Goal: Task Accomplishment & Management: Use online tool/utility

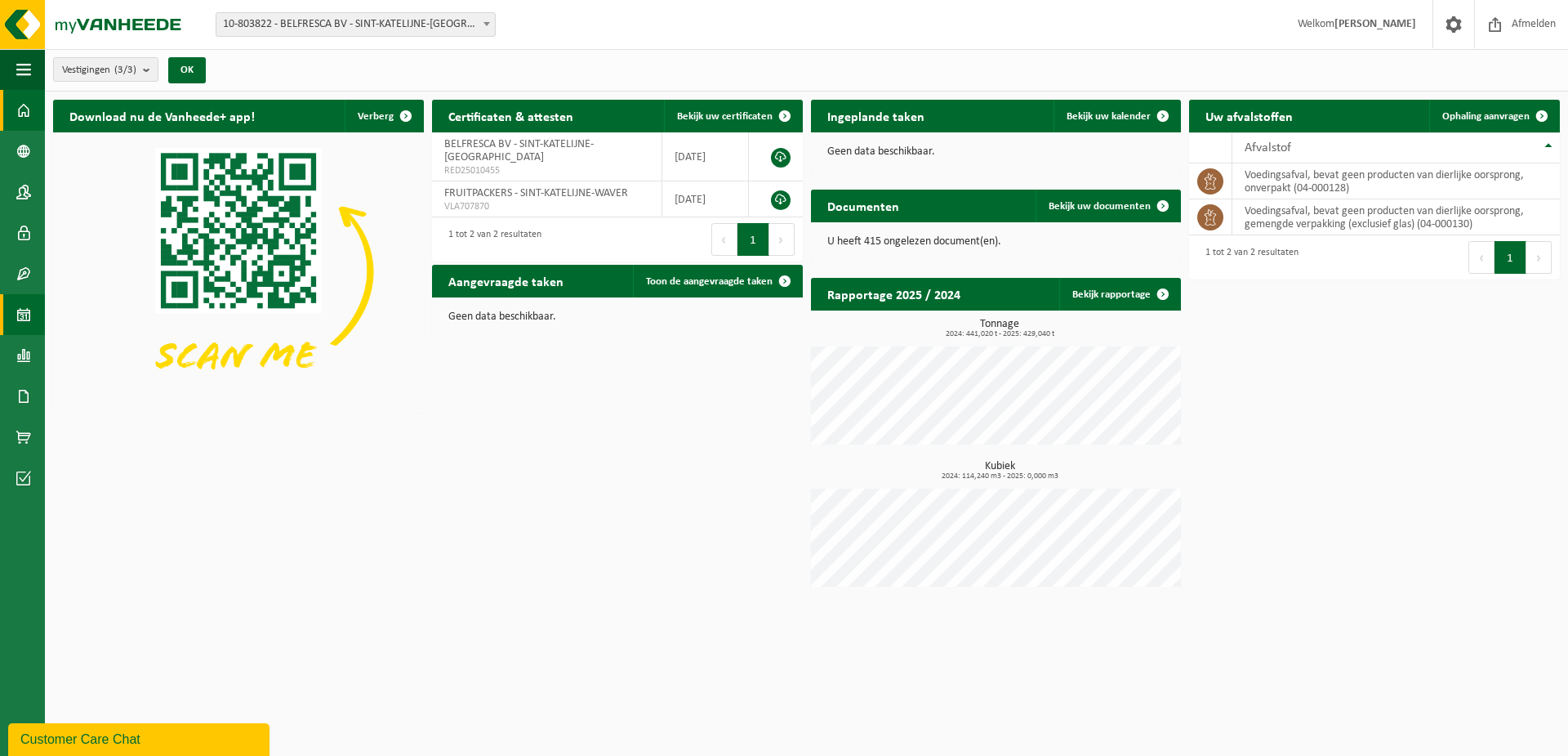
click at [22, 319] on span at bounding box center [24, 315] width 15 height 41
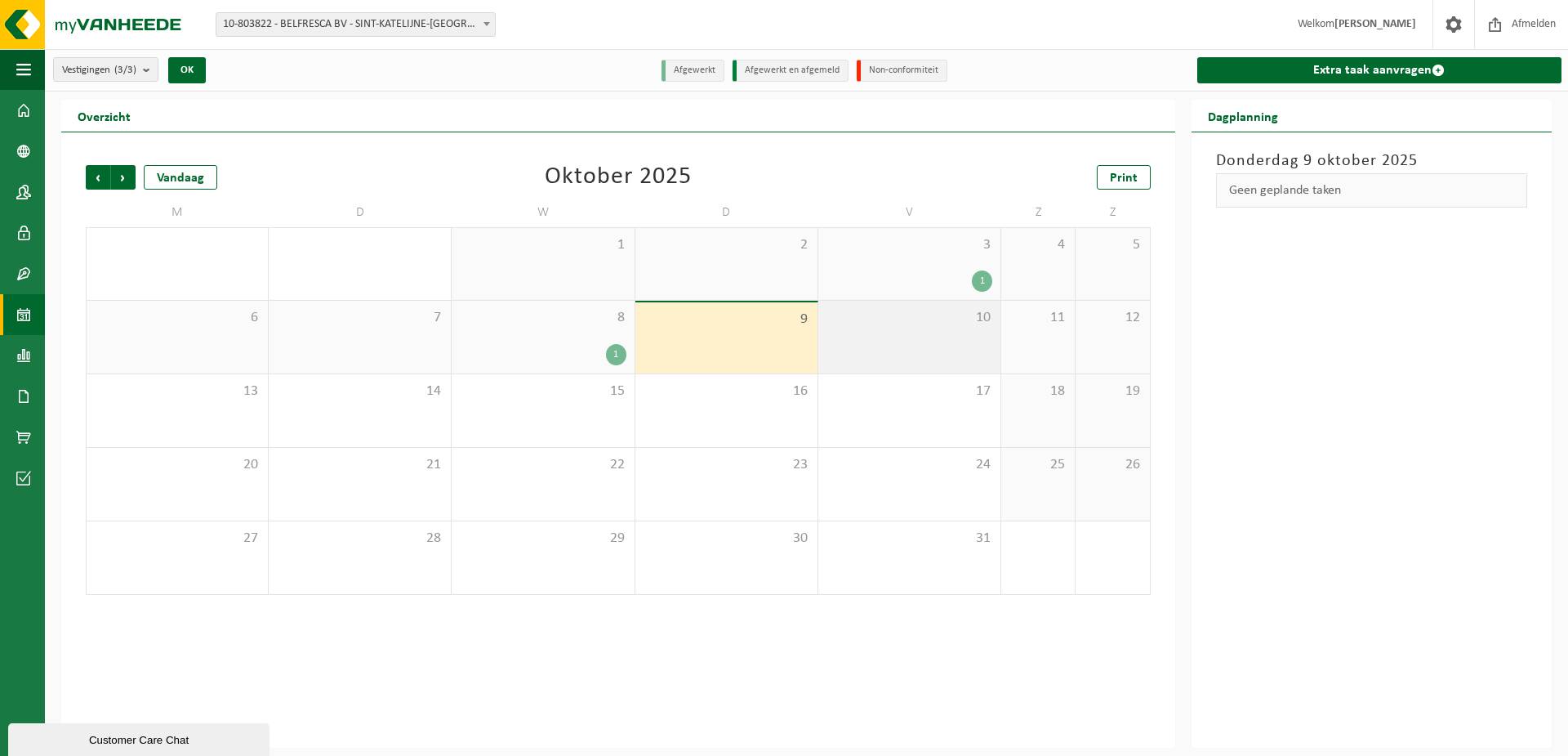
click at [892, 351] on div "10" at bounding box center [909, 337] width 182 height 72
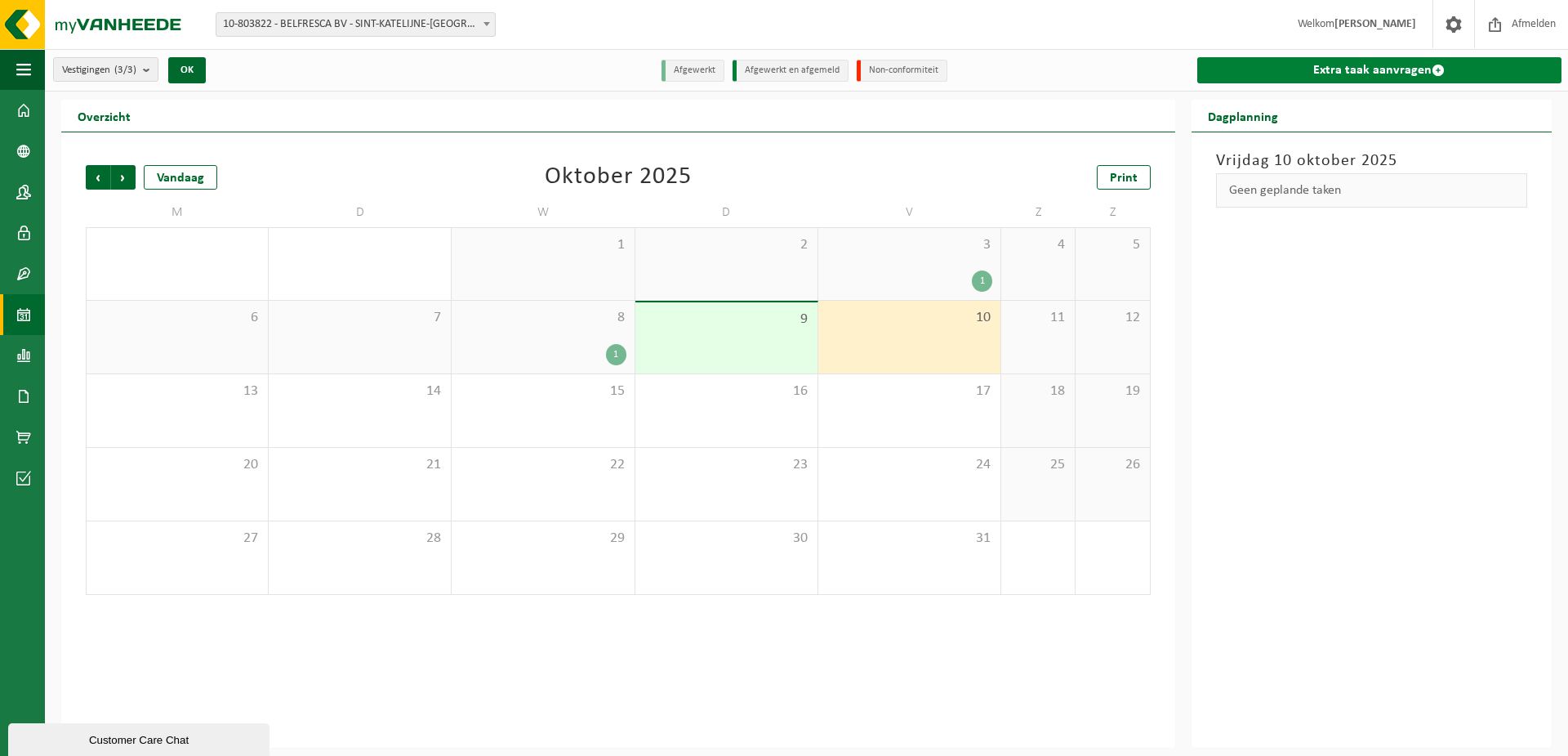
click at [1322, 63] on link "Extra taak aanvragen" at bounding box center [1379, 70] width 364 height 26
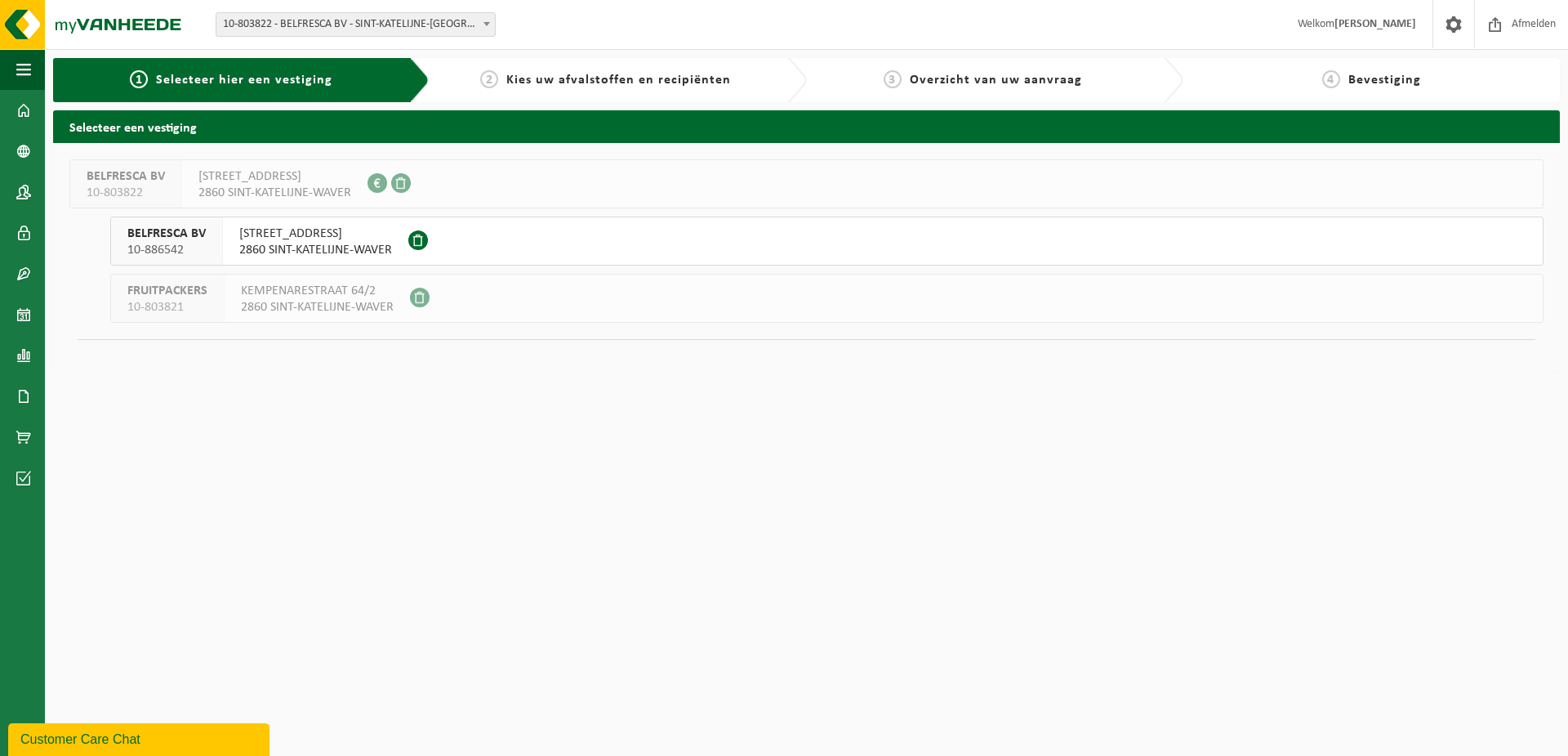
click at [413, 230] on div at bounding box center [420, 241] width 24 height 48
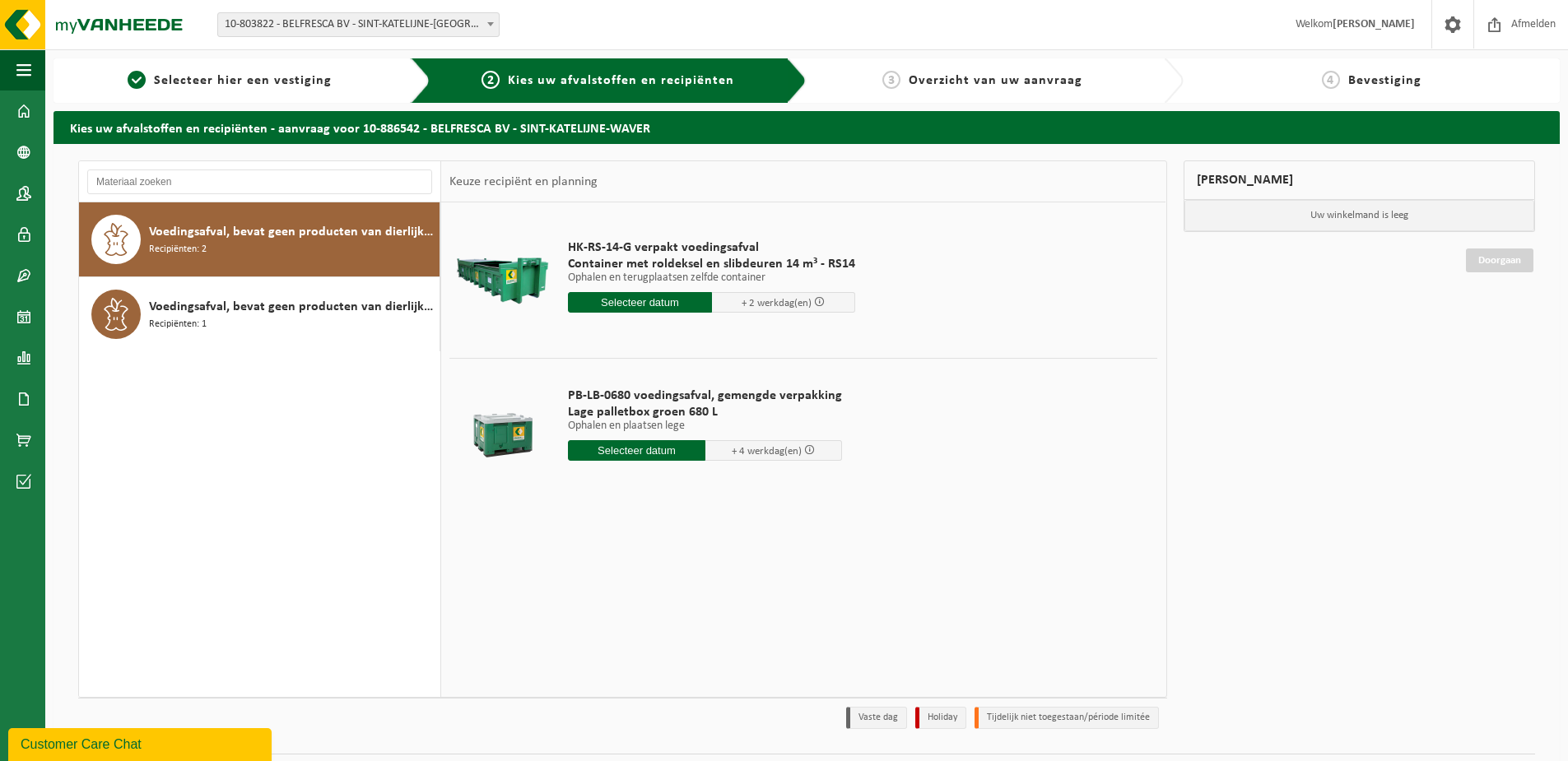
click at [616, 308] on input "text" at bounding box center [640, 302] width 144 height 20
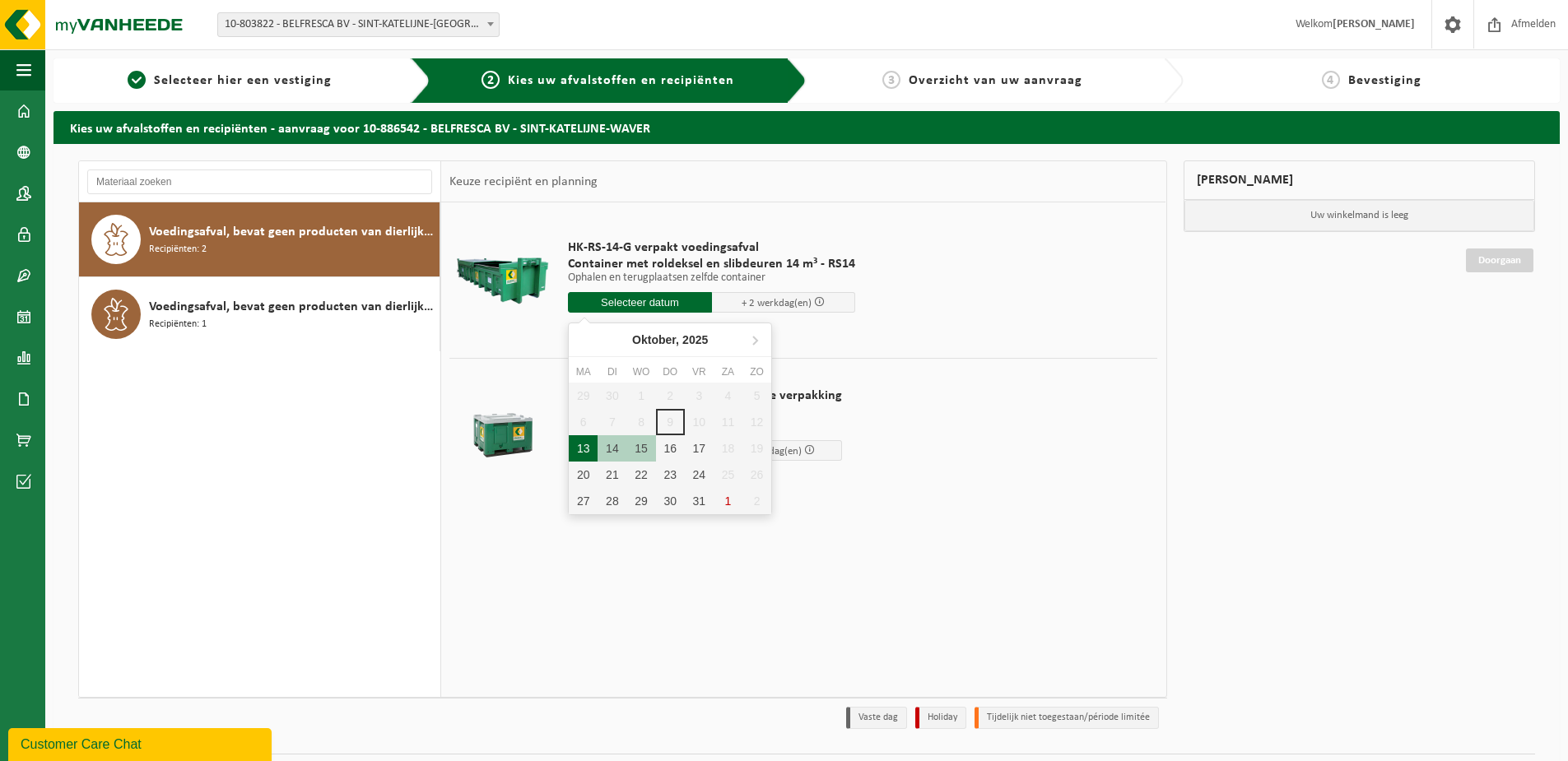
click at [580, 448] on div "13" at bounding box center [582, 448] width 29 height 26
type input "Van 2025-10-13"
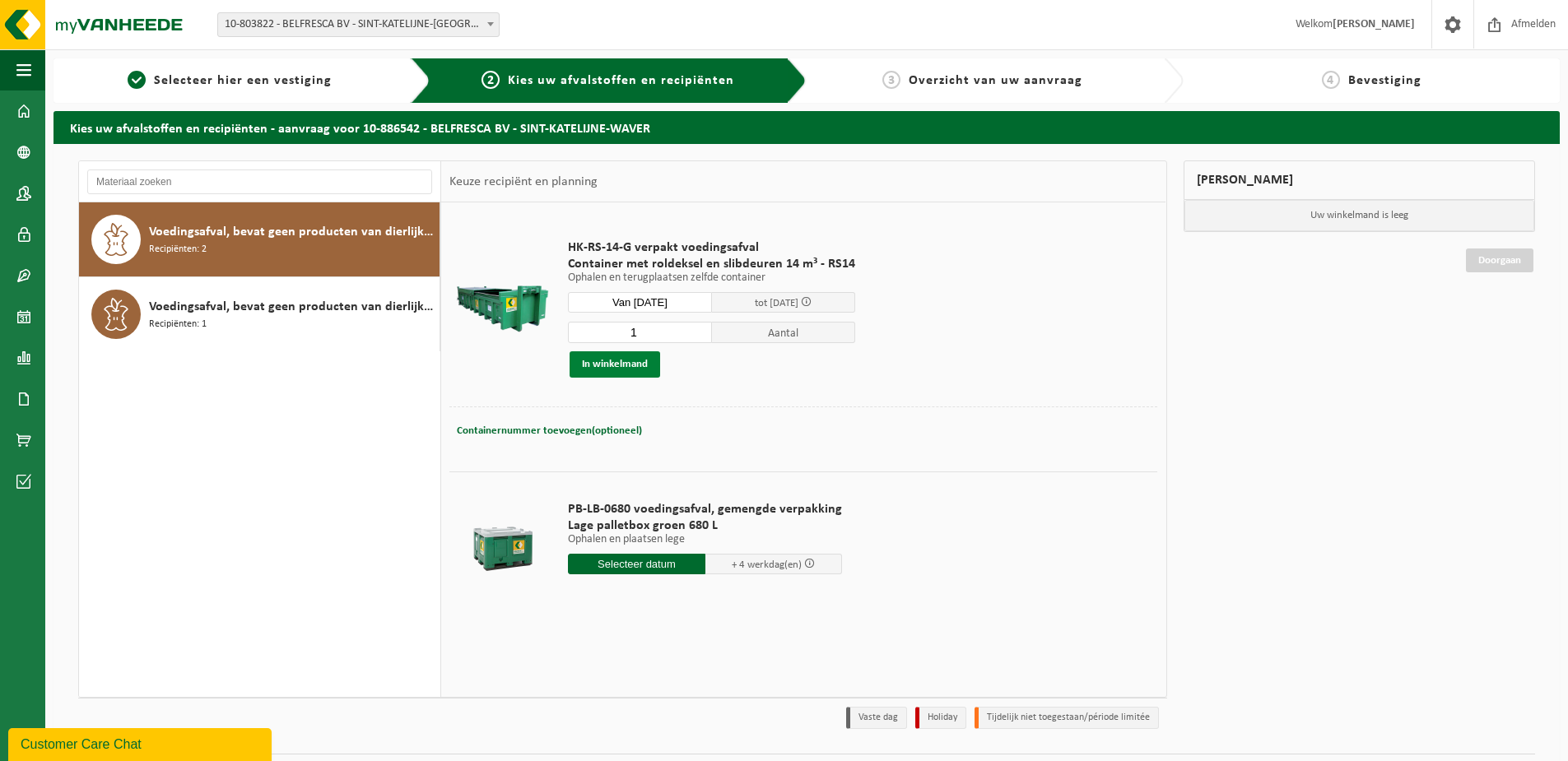
click at [644, 371] on button "In winkelmand" at bounding box center [614, 364] width 91 height 26
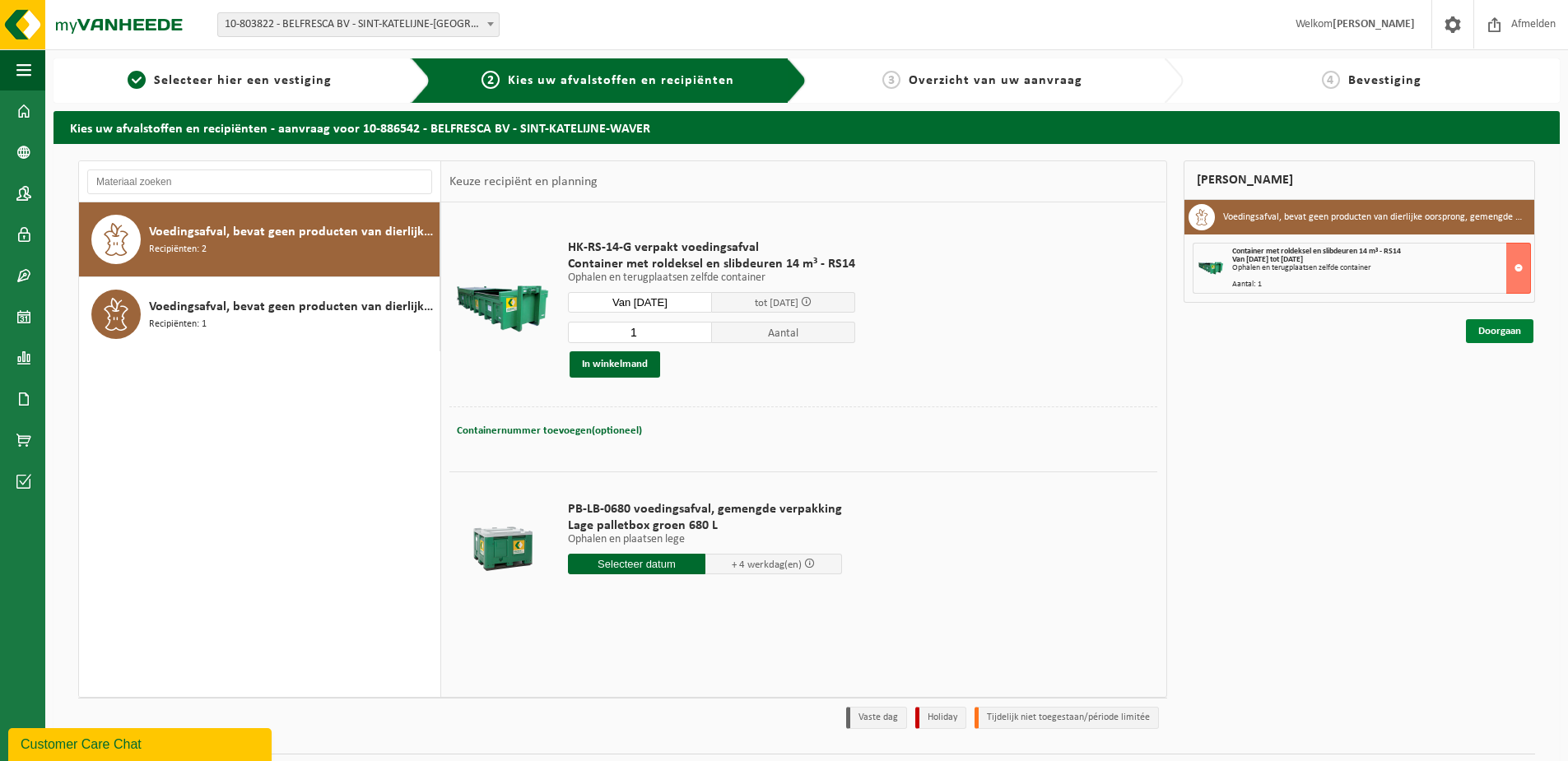
click at [1491, 335] on link "Doorgaan" at bounding box center [1499, 332] width 67 height 24
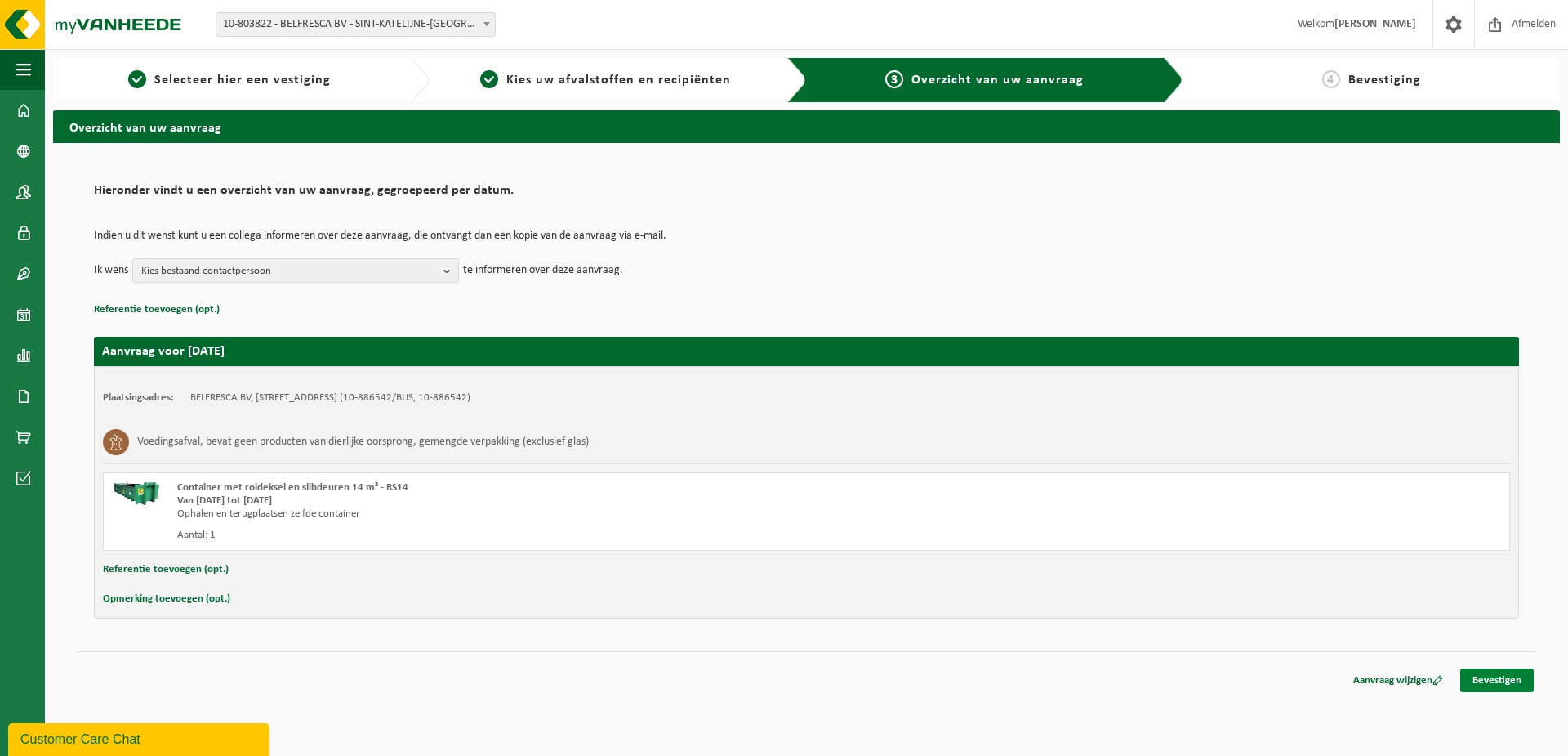
click at [1474, 684] on link "Bevestigen" at bounding box center [1496, 681] width 73 height 24
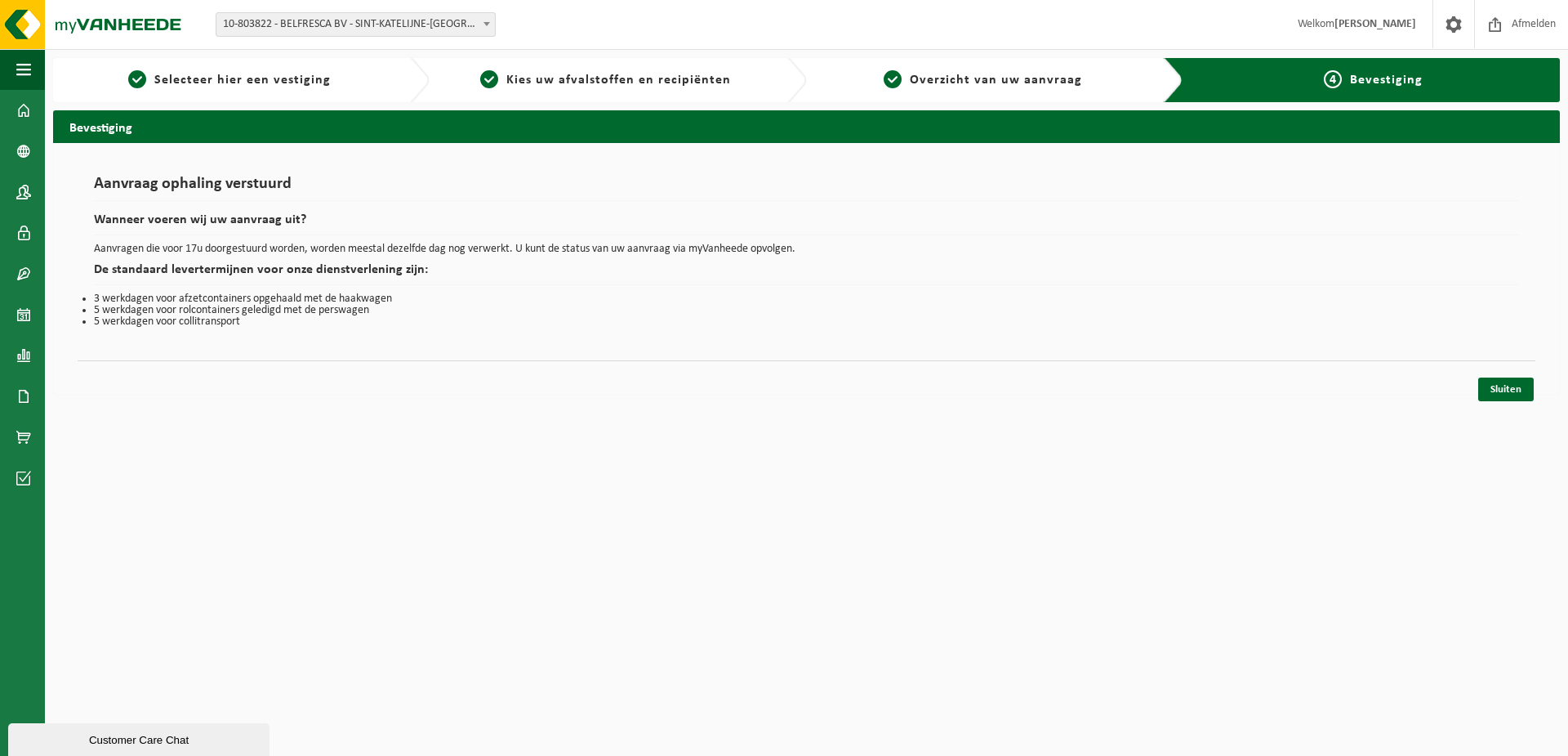
click at [1508, 374] on div "Sluiten" at bounding box center [807, 369] width 1458 height 17
click at [1507, 382] on link "Sluiten" at bounding box center [1506, 389] width 56 height 24
